Goal: Information Seeking & Learning: Learn about a topic

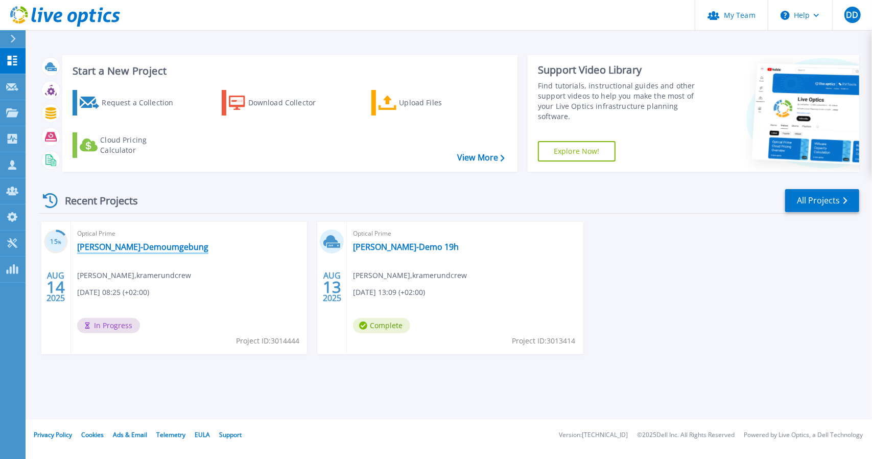
click at [154, 247] on link "[PERSON_NAME]-Demoumgebung" at bounding box center [142, 247] width 131 height 10
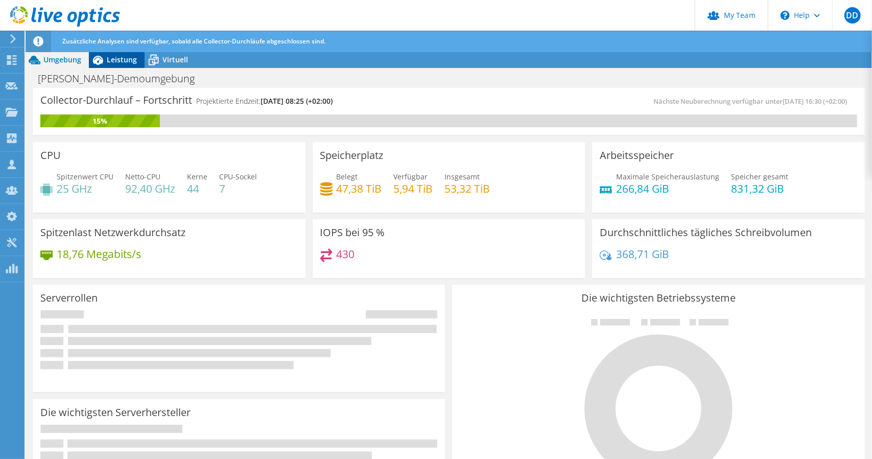
click at [111, 55] on span "Leistung" at bounding box center [122, 60] width 30 height 10
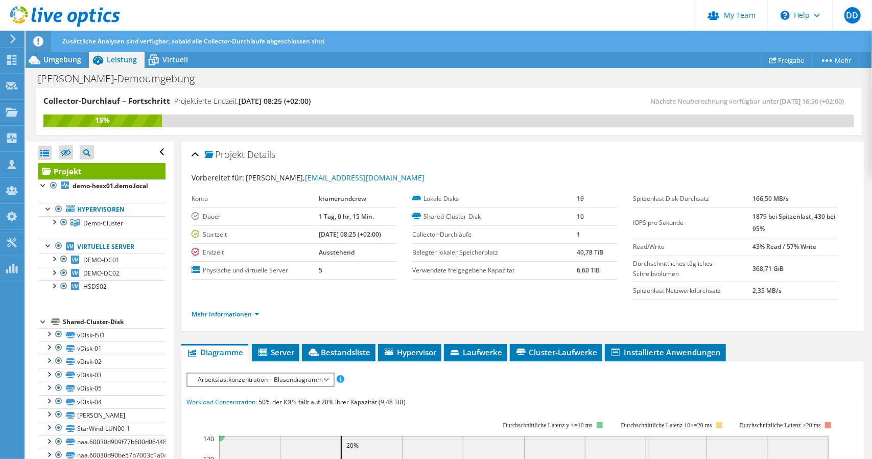
scroll to position [204, 0]
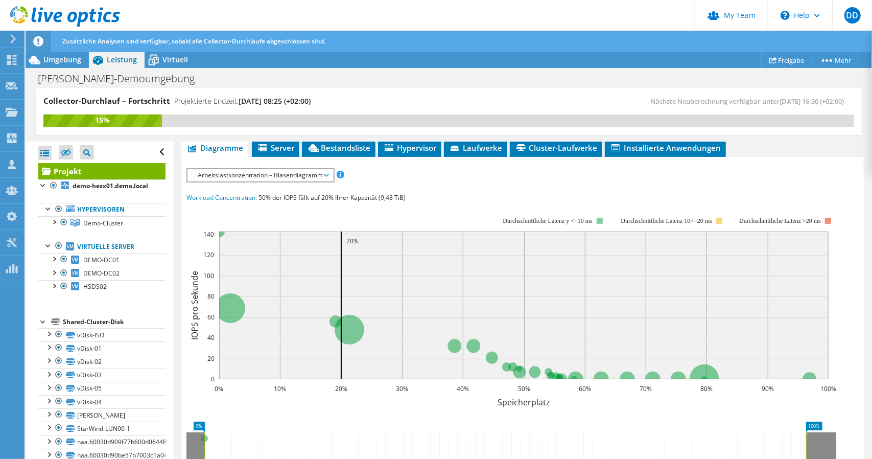
click at [270, 177] on span "Arbeitslastkonzentration – Blasendiagramm" at bounding box center [260, 175] width 135 height 12
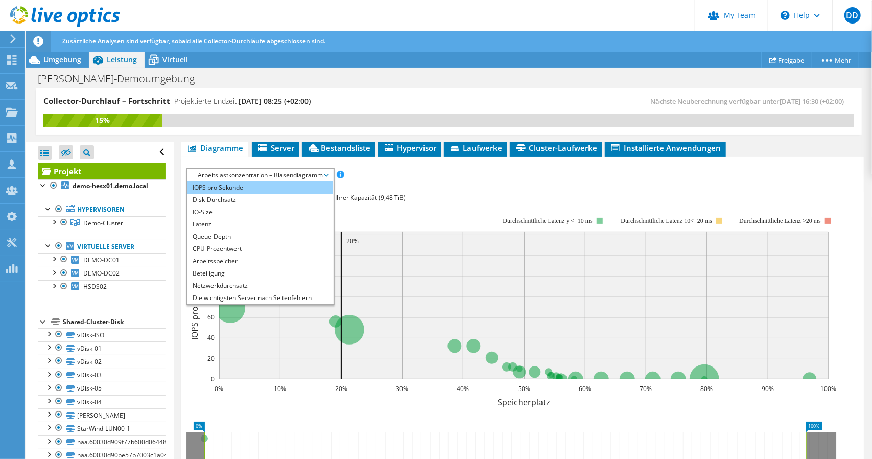
click at [238, 186] on li "IOPS pro Sekunde" at bounding box center [261, 187] width 146 height 12
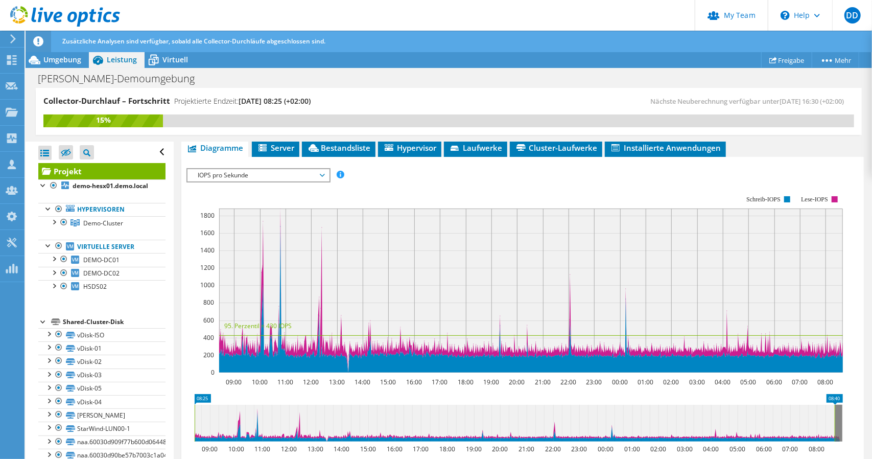
click at [66, 21] on icon at bounding box center [65, 16] width 110 height 21
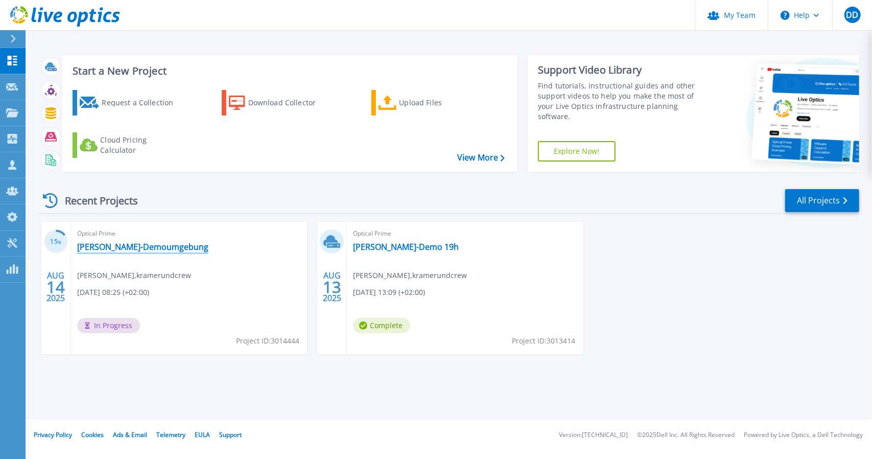
click at [105, 246] on link "KuC-Demoumgebung" at bounding box center [142, 247] width 131 height 10
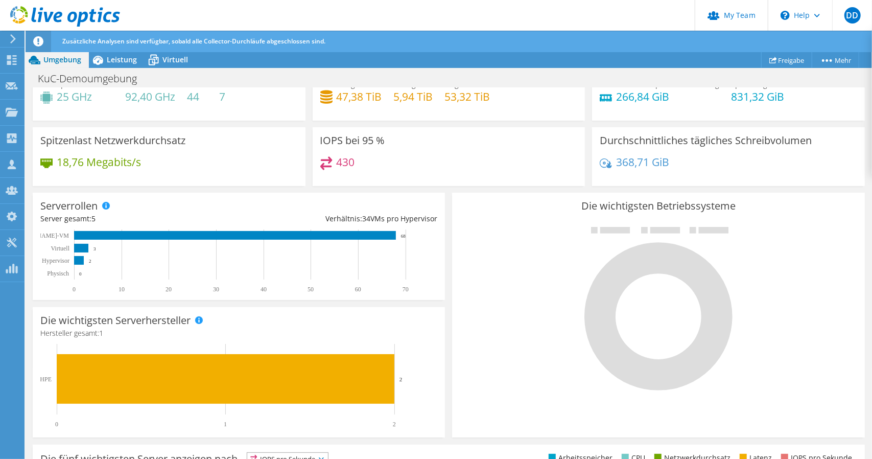
scroll to position [102, 0]
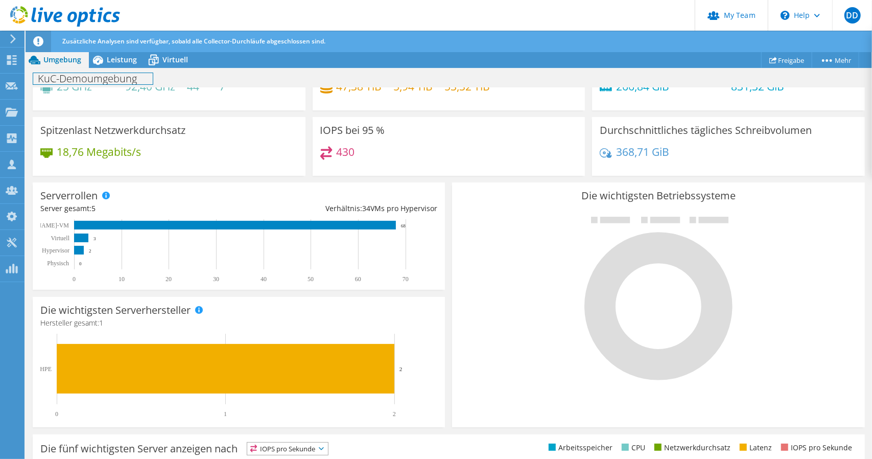
click at [131, 70] on div "KuC-Demoumgebung Drucken" at bounding box center [449, 78] width 847 height 19
click at [131, 63] on span "Leistung" at bounding box center [122, 60] width 30 height 10
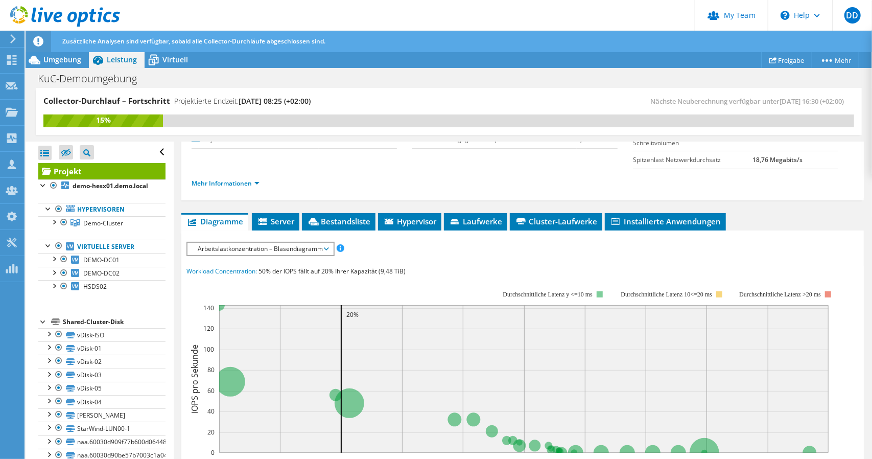
scroll to position [153, 0]
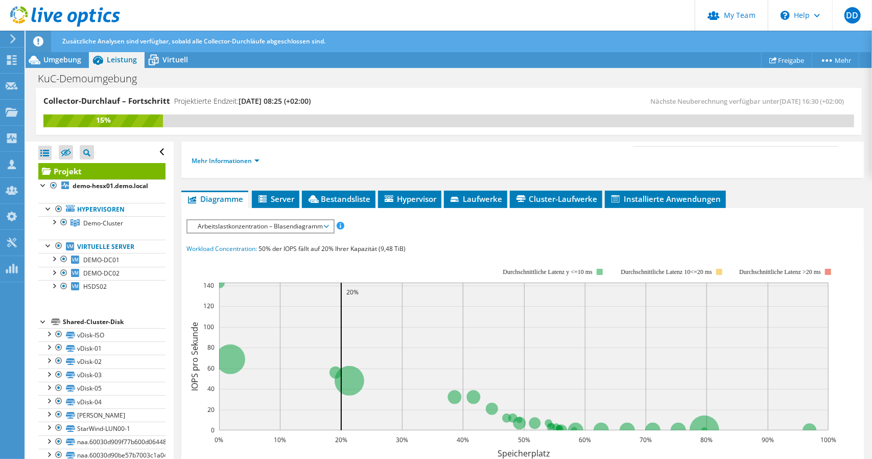
click at [236, 226] on span "Arbeitslastkonzentration – Blasendiagramm" at bounding box center [260, 226] width 135 height 12
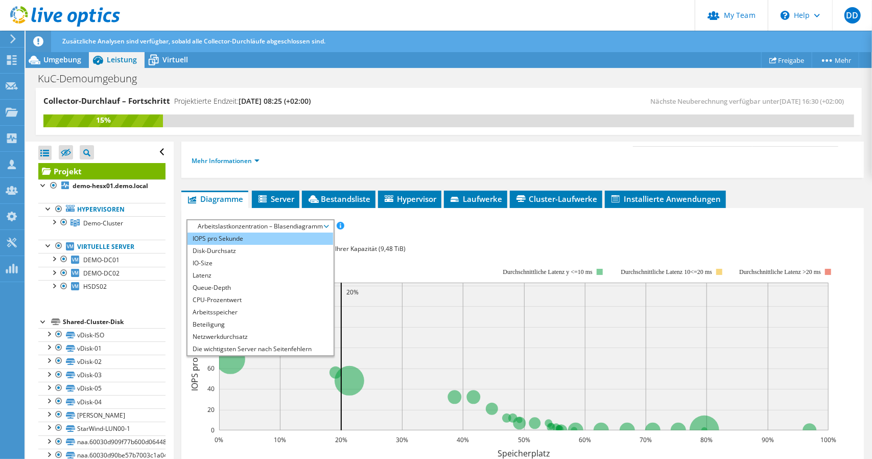
click at [231, 238] on li "IOPS pro Sekunde" at bounding box center [261, 239] width 146 height 12
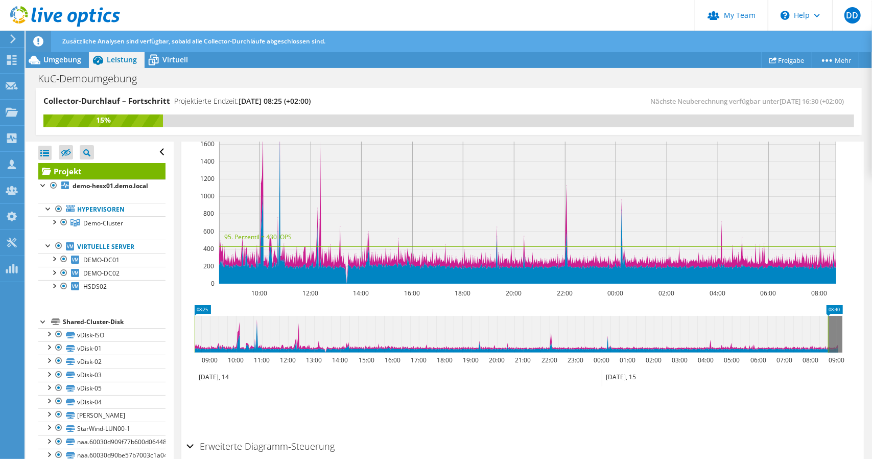
scroll to position [307, 0]
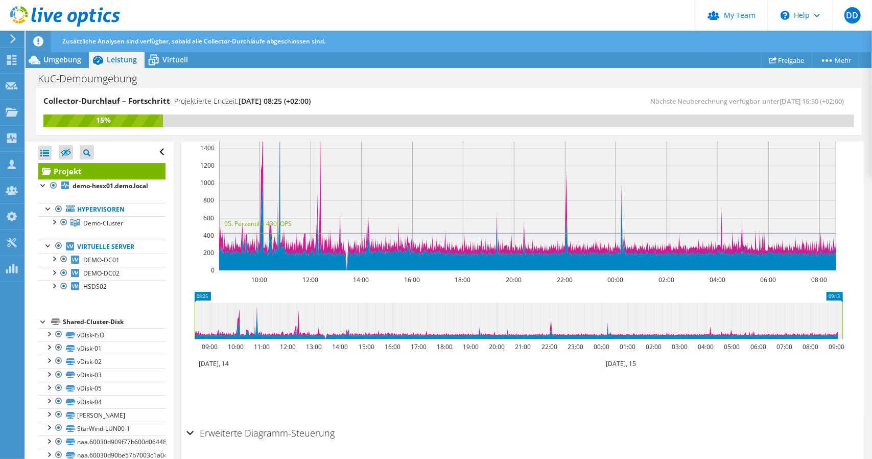
drag, startPoint x: 832, startPoint y: 296, endPoint x: 847, endPoint y: 298, distance: 15.5
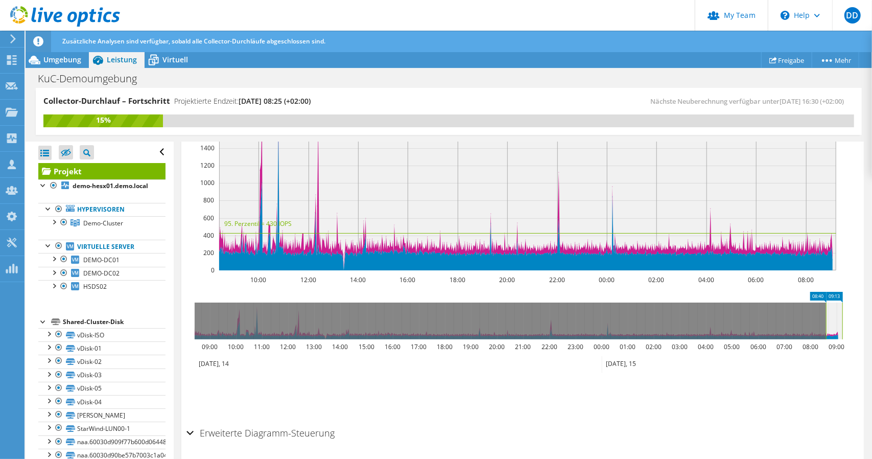
drag, startPoint x: 206, startPoint y: 296, endPoint x: 838, endPoint y: 299, distance: 631.6
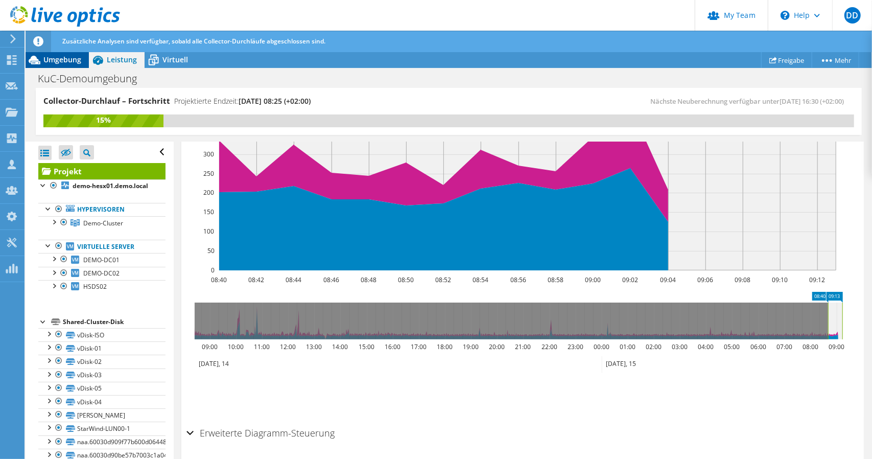
click at [59, 66] on div "Umgebung" at bounding box center [57, 60] width 63 height 16
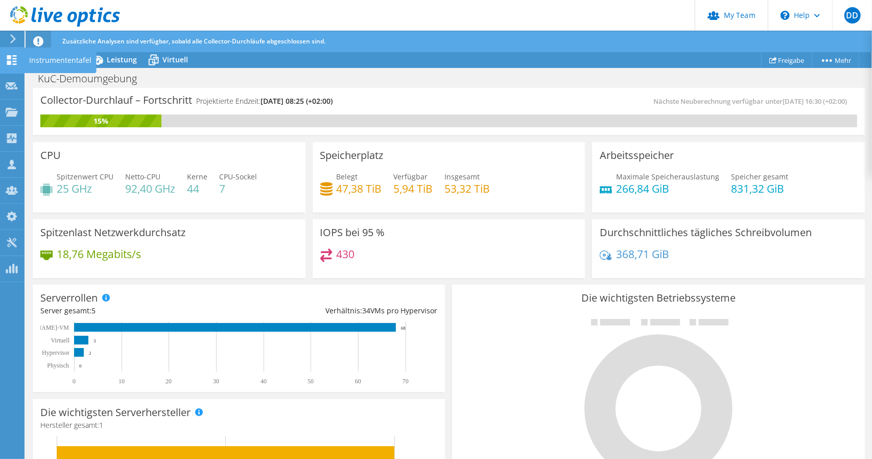
click at [16, 61] on icon at bounding box center [12, 60] width 12 height 10
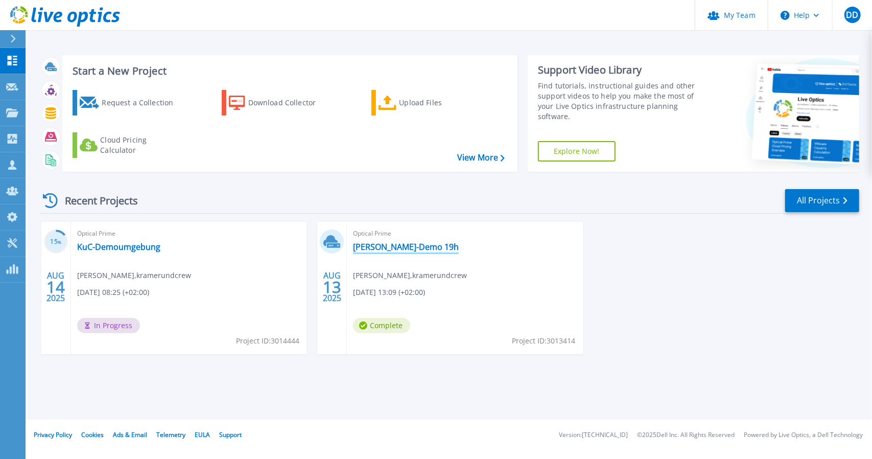
click at [369, 245] on link "[PERSON_NAME]-Demo 19h" at bounding box center [406, 247] width 106 height 10
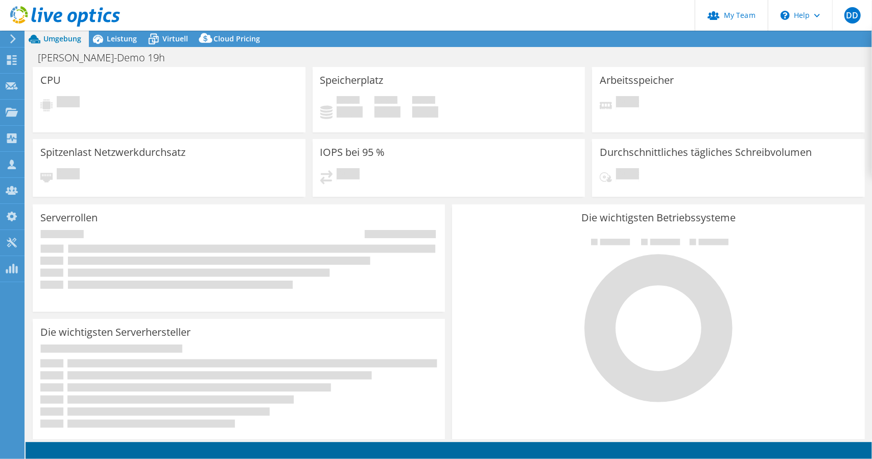
select select "USD"
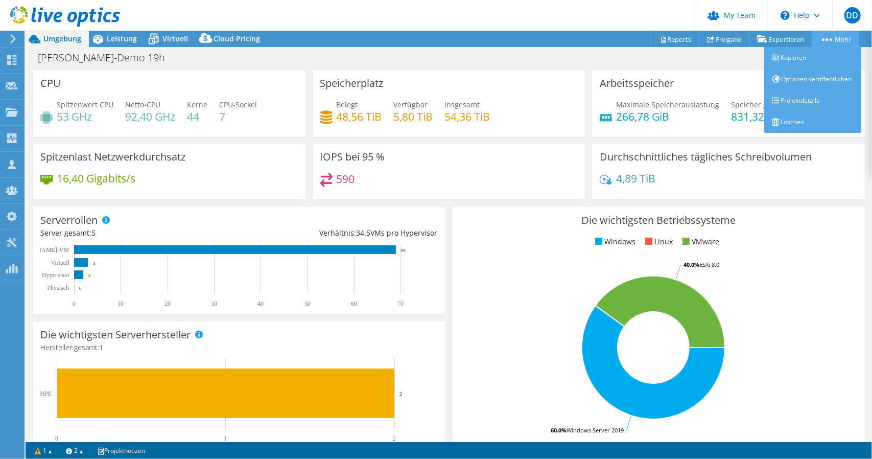
click at [834, 41] on link "Mehr" at bounding box center [836, 39] width 48 height 16
click at [788, 129] on link "Löschen" at bounding box center [812, 121] width 97 height 21
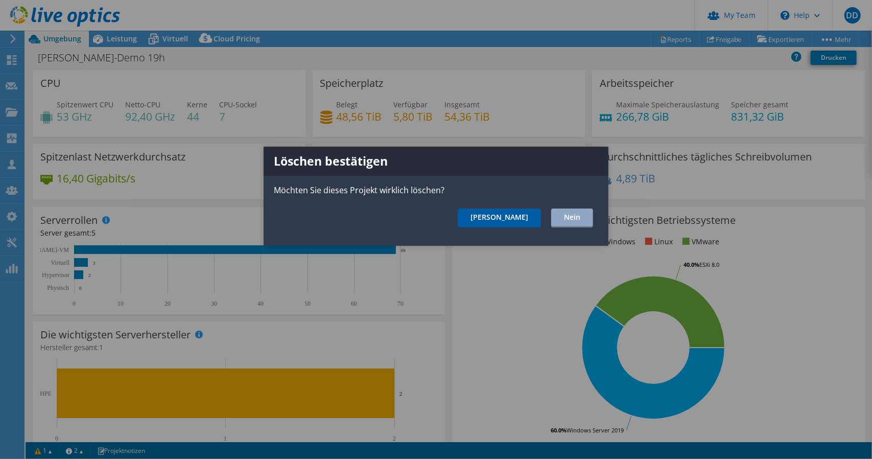
click at [541, 212] on link "[PERSON_NAME]" at bounding box center [499, 217] width 83 height 19
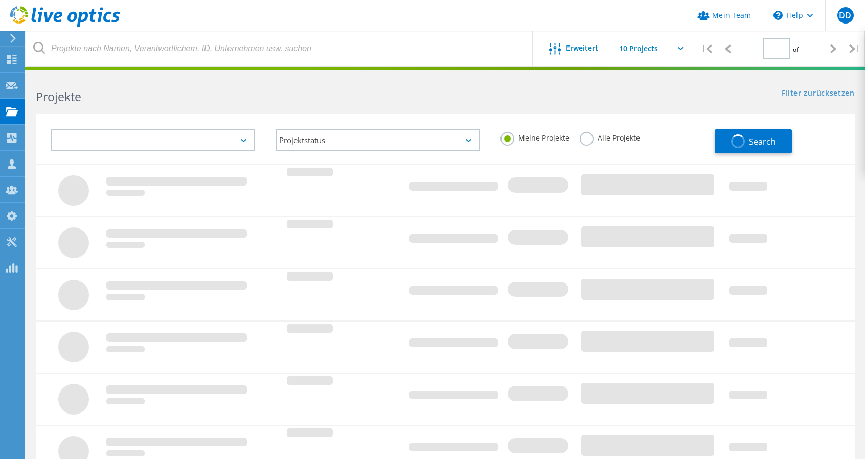
type input "1"
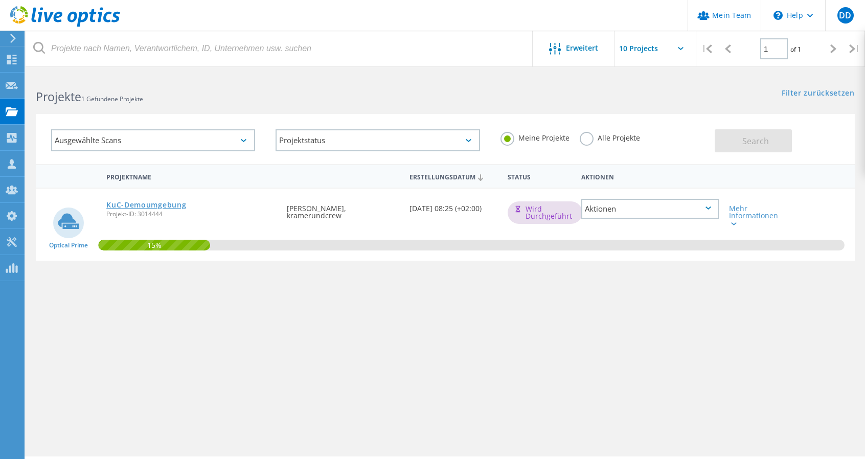
click at [151, 201] on link "KuC-Demoumgebung" at bounding box center [146, 204] width 80 height 7
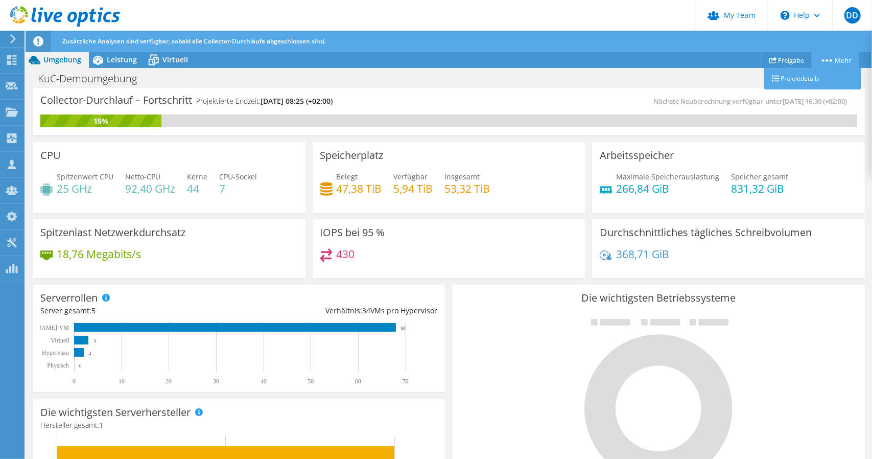
click at [851, 62] on link "Mehr" at bounding box center [836, 60] width 48 height 16
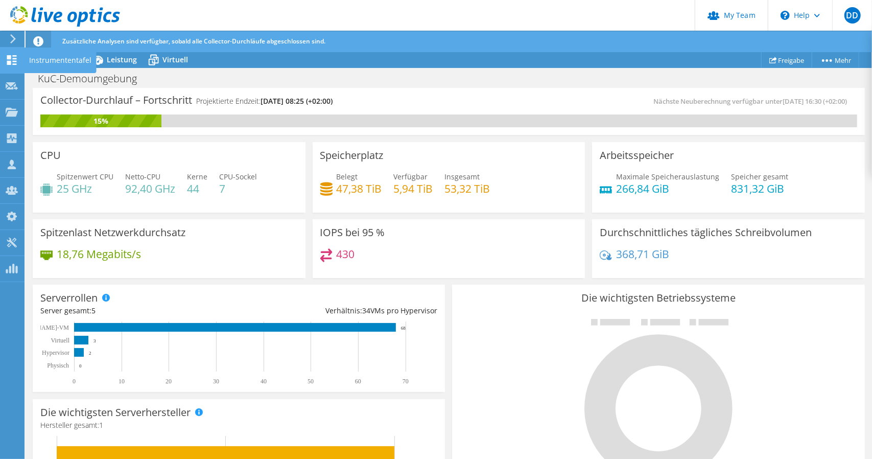
click at [6, 59] on icon at bounding box center [12, 60] width 12 height 10
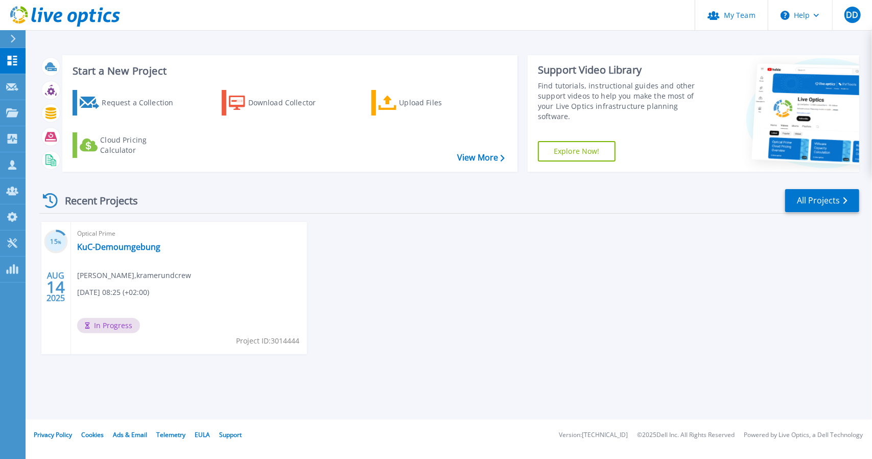
click at [390, 251] on div "15 % [DATE] Optical Prime [PERSON_NAME]-Demoumgebung [PERSON_NAME] , kramerundc…" at bounding box center [445, 298] width 828 height 153
click at [15, 90] on icon at bounding box center [12, 87] width 12 height 8
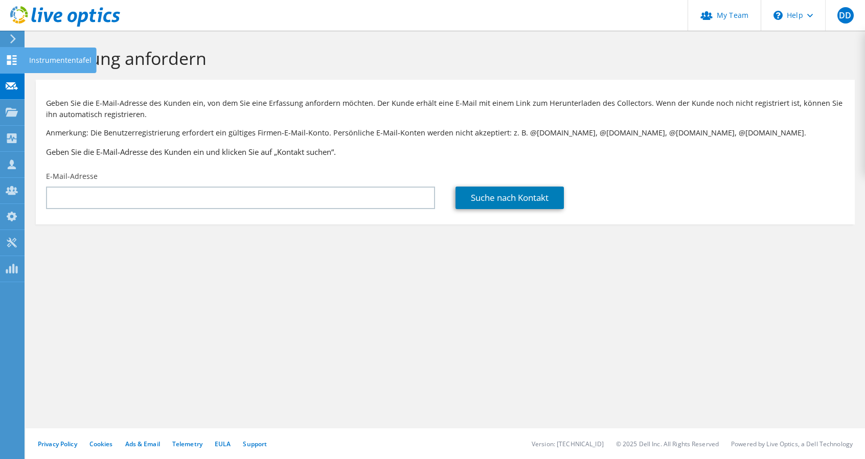
click at [12, 63] on icon at bounding box center [12, 60] width 12 height 10
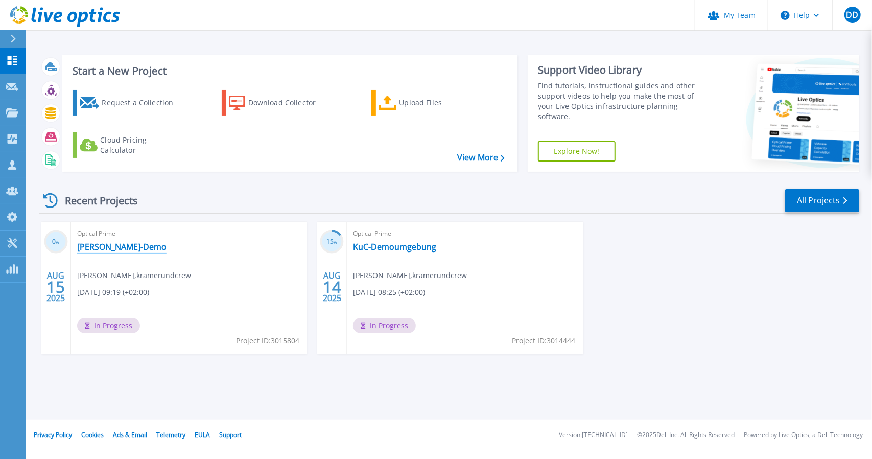
click at [105, 246] on link "[PERSON_NAME]-Demo" at bounding box center [121, 247] width 89 height 10
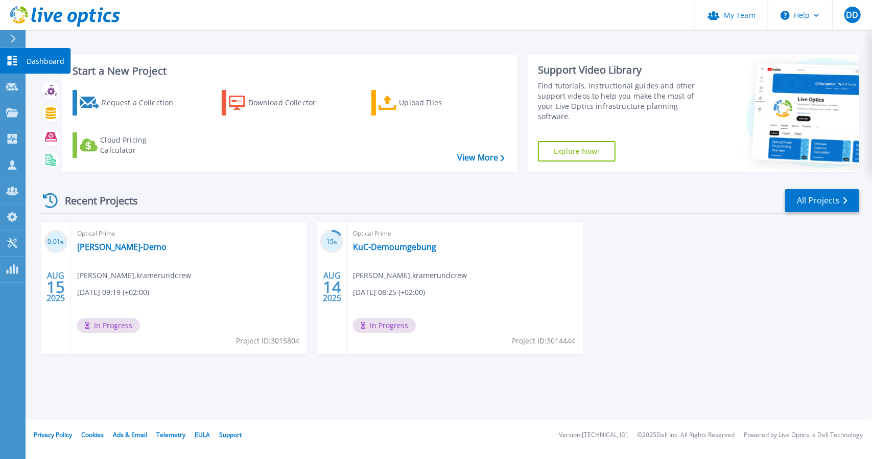
click at [9, 61] on icon at bounding box center [13, 61] width 10 height 10
click at [101, 248] on link "[PERSON_NAME]-Demo" at bounding box center [121, 247] width 89 height 10
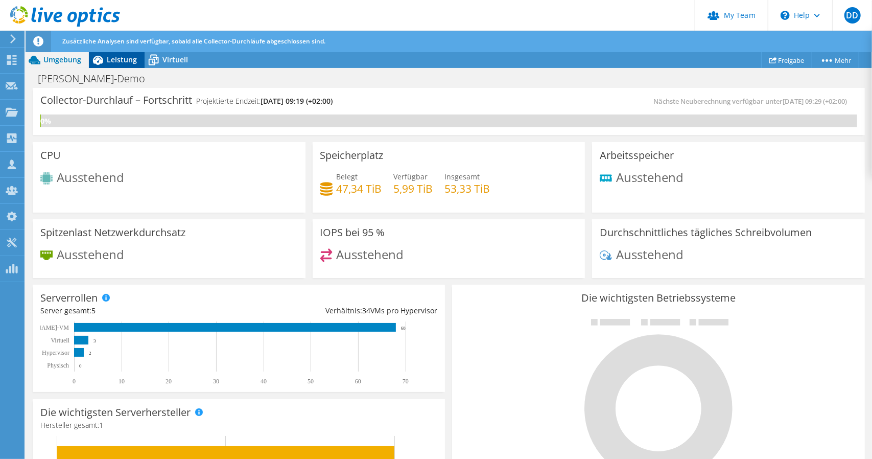
click at [127, 58] on span "Leistung" at bounding box center [122, 60] width 30 height 10
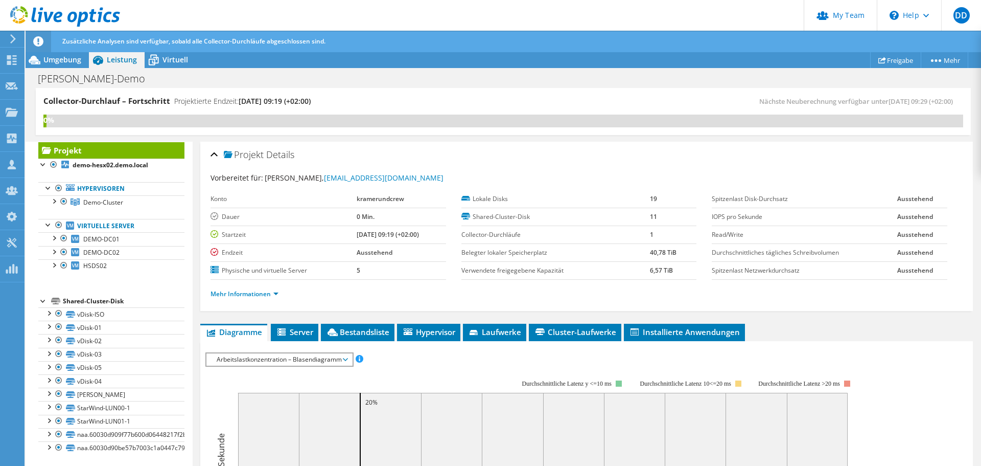
scroll to position [21, 0]
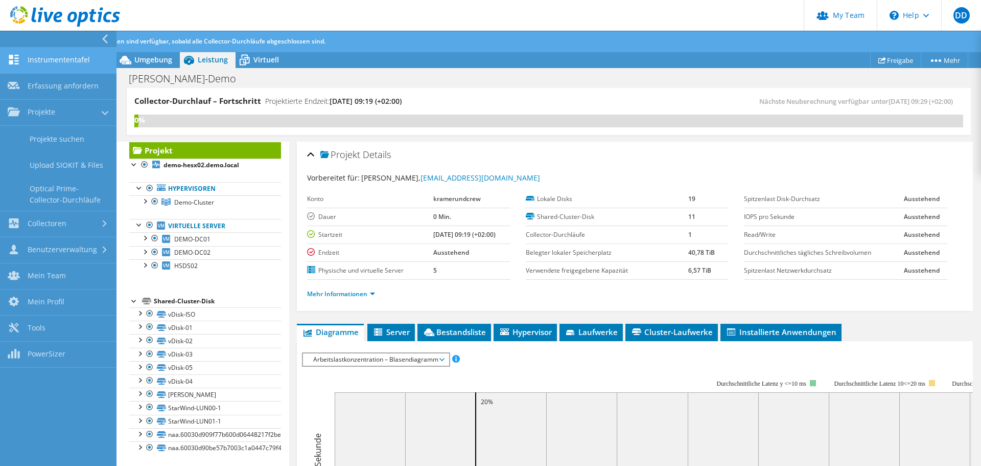
click at [51, 52] on link "Instrumententafel" at bounding box center [58, 61] width 117 height 26
